Goal: Find contact information: Find contact information

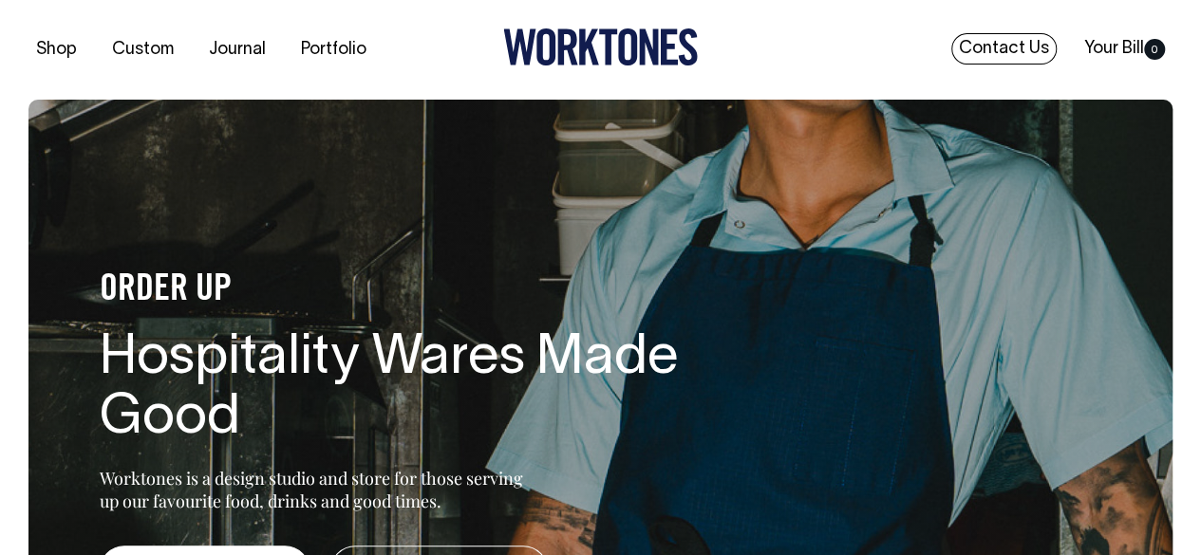
click at [1001, 47] on link "Contact Us" at bounding box center [1003, 48] width 105 height 31
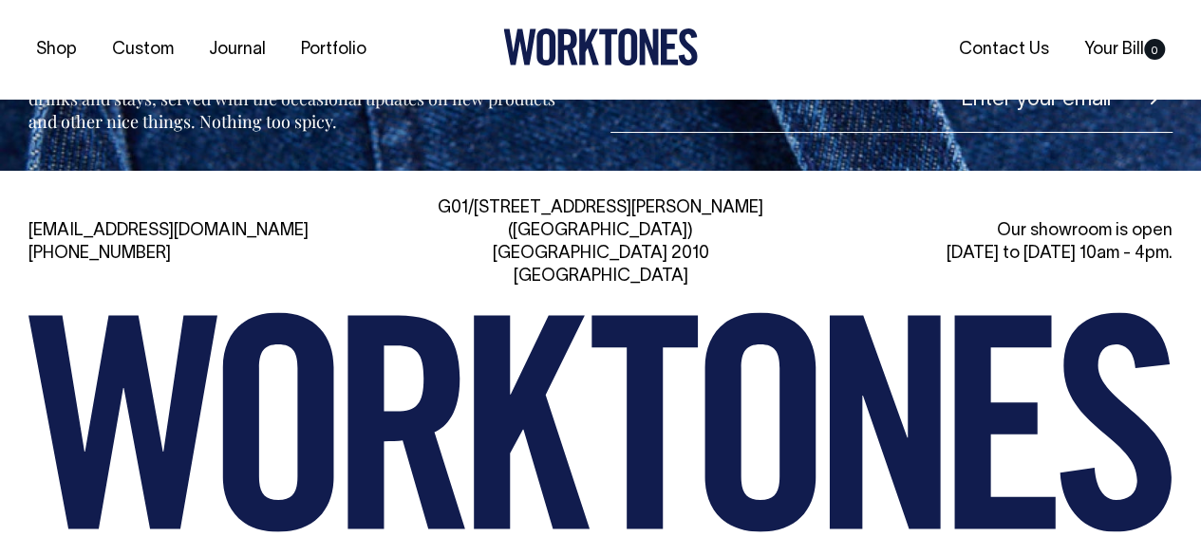
scroll to position [4178, 0]
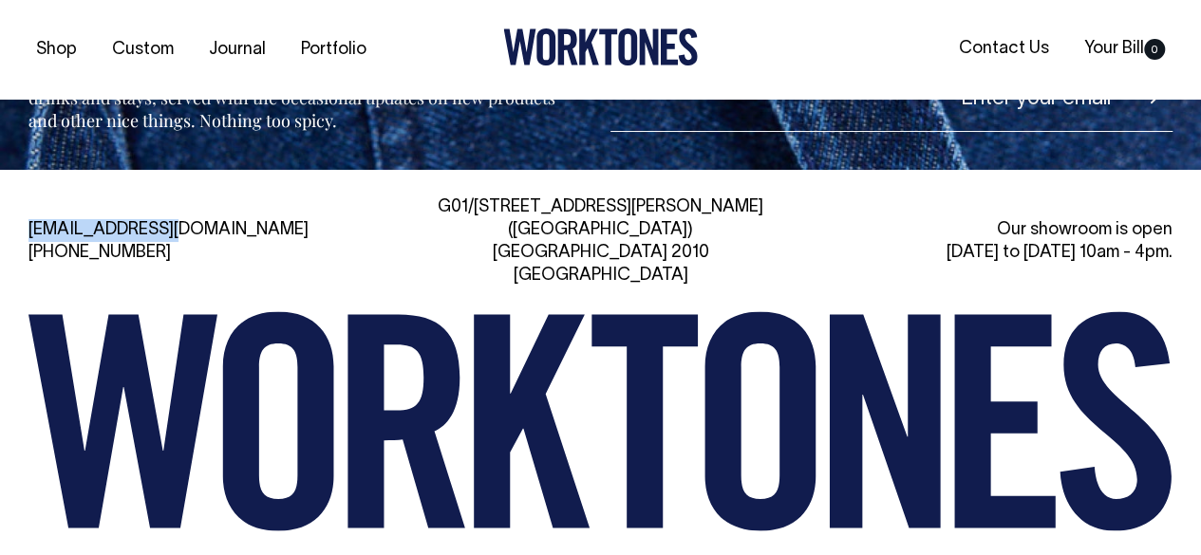
drag, startPoint x: 193, startPoint y: 151, endPoint x: 26, endPoint y: 140, distance: 167.4
click at [26, 170] on div "hi@worktones.com +61 2 7203 1616 G01/50 Marshall St, Surry Hills (Gadigal) NSW …" at bounding box center [600, 412] width 1201 height 485
copy link "[EMAIL_ADDRESS][DOMAIN_NAME]"
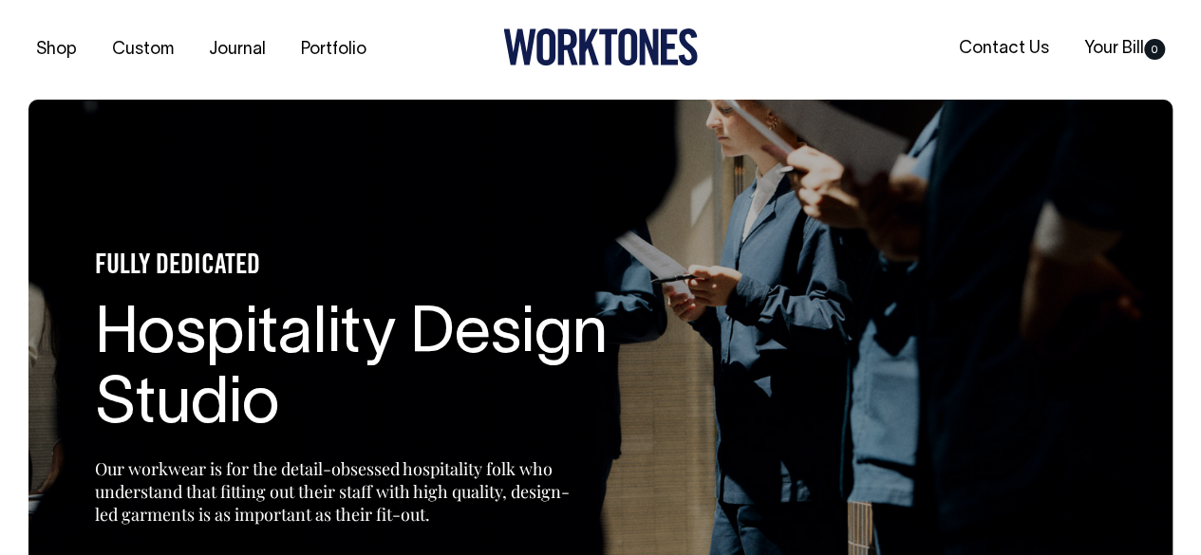
scroll to position [0, 0]
